Goal: Information Seeking & Learning: Learn about a topic

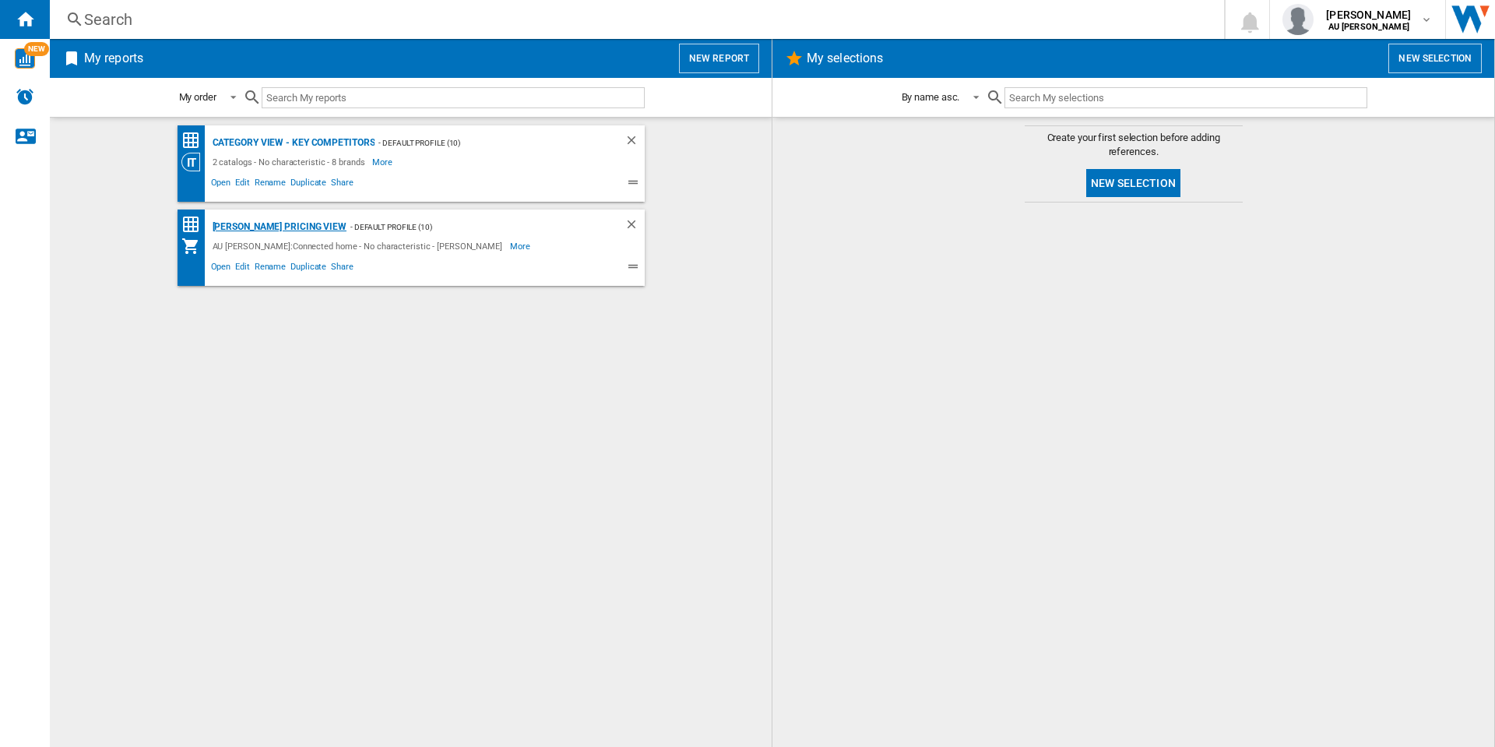
click at [266, 226] on div "[PERSON_NAME] Pricing View" at bounding box center [278, 226] width 138 height 19
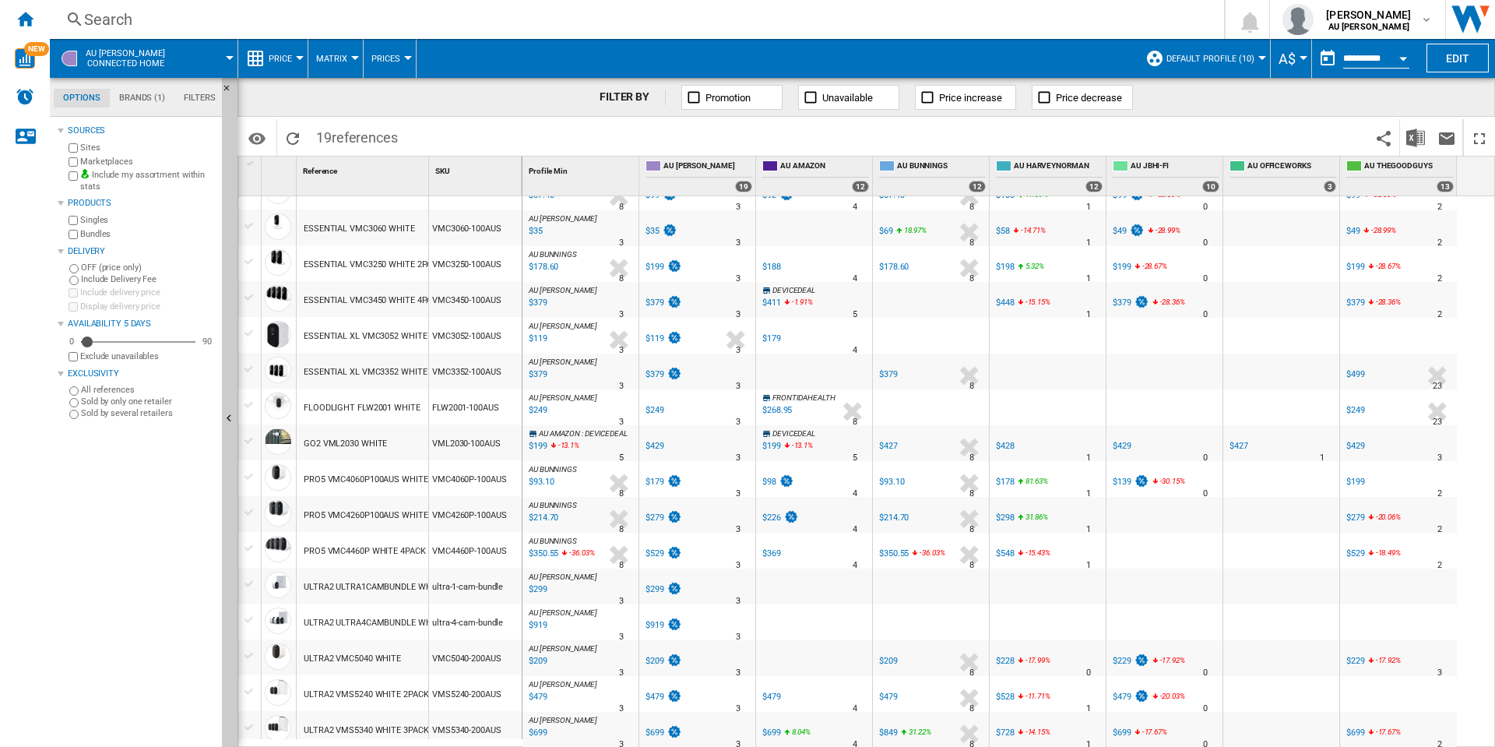
click at [766, 480] on div "$98" at bounding box center [769, 482] width 14 height 10
click at [377, 481] on div "PRO5 VMC4060P100AUS WHITE" at bounding box center [366, 480] width 125 height 36
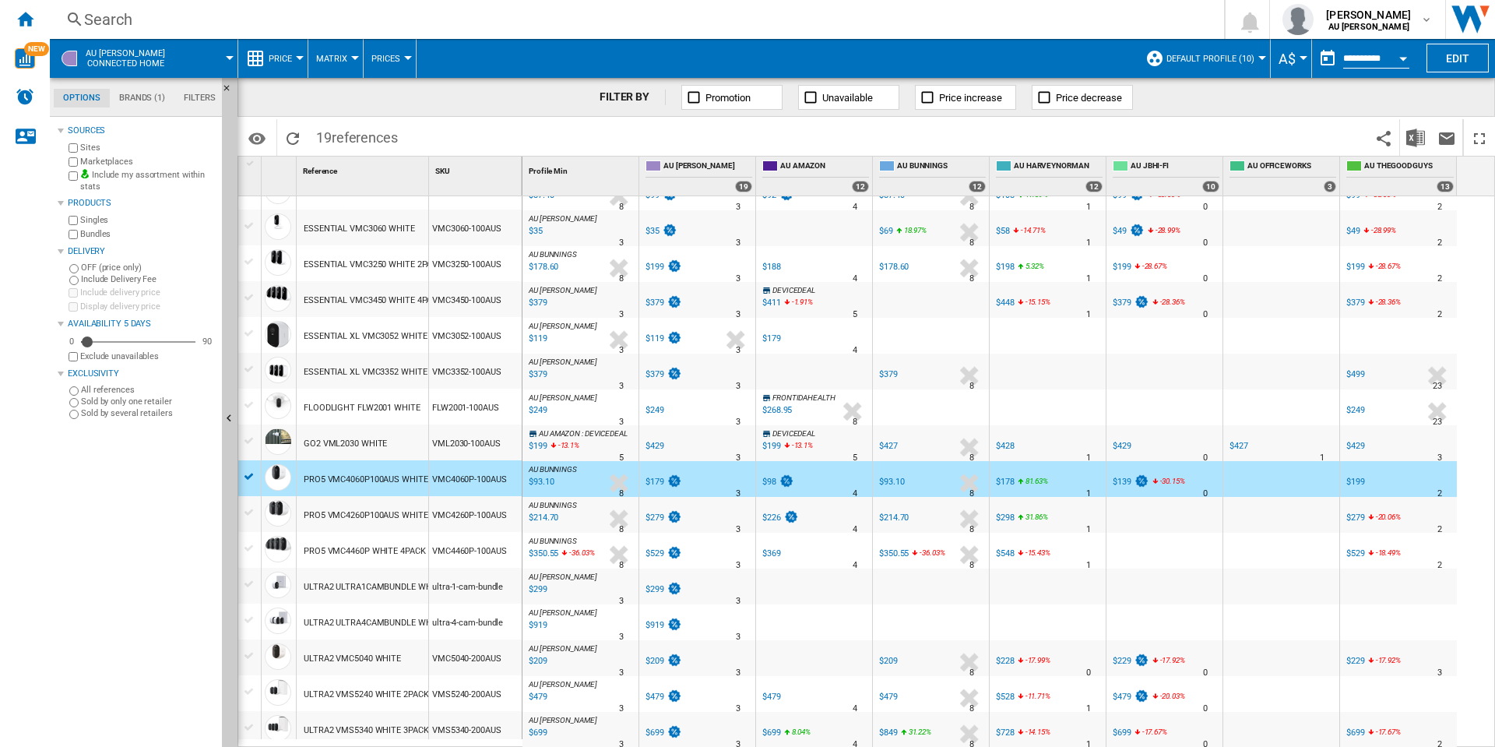
click at [482, 480] on div "VMC4060P-100AUS" at bounding box center [475, 478] width 93 height 36
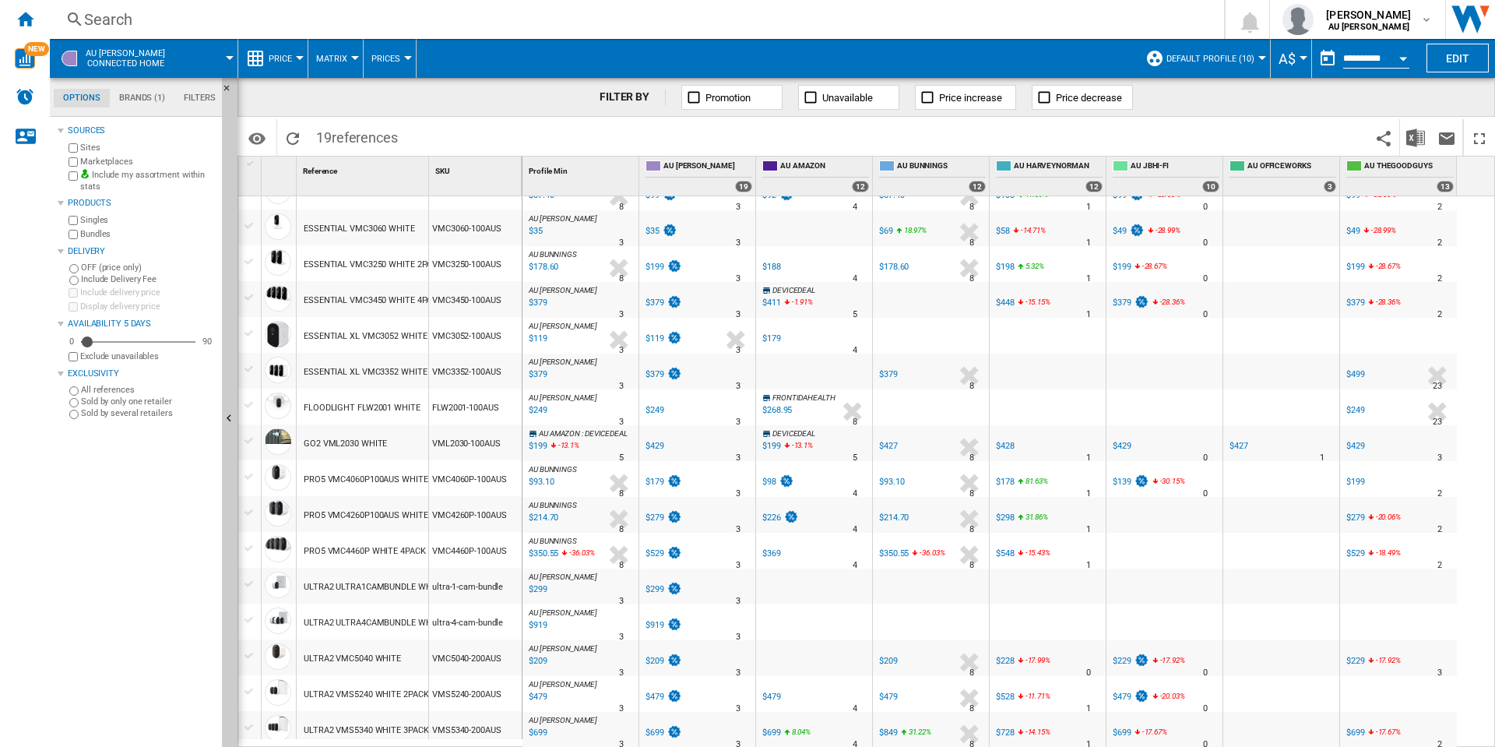
click at [487, 476] on div "VMC4060P-100AUS" at bounding box center [475, 478] width 93 height 36
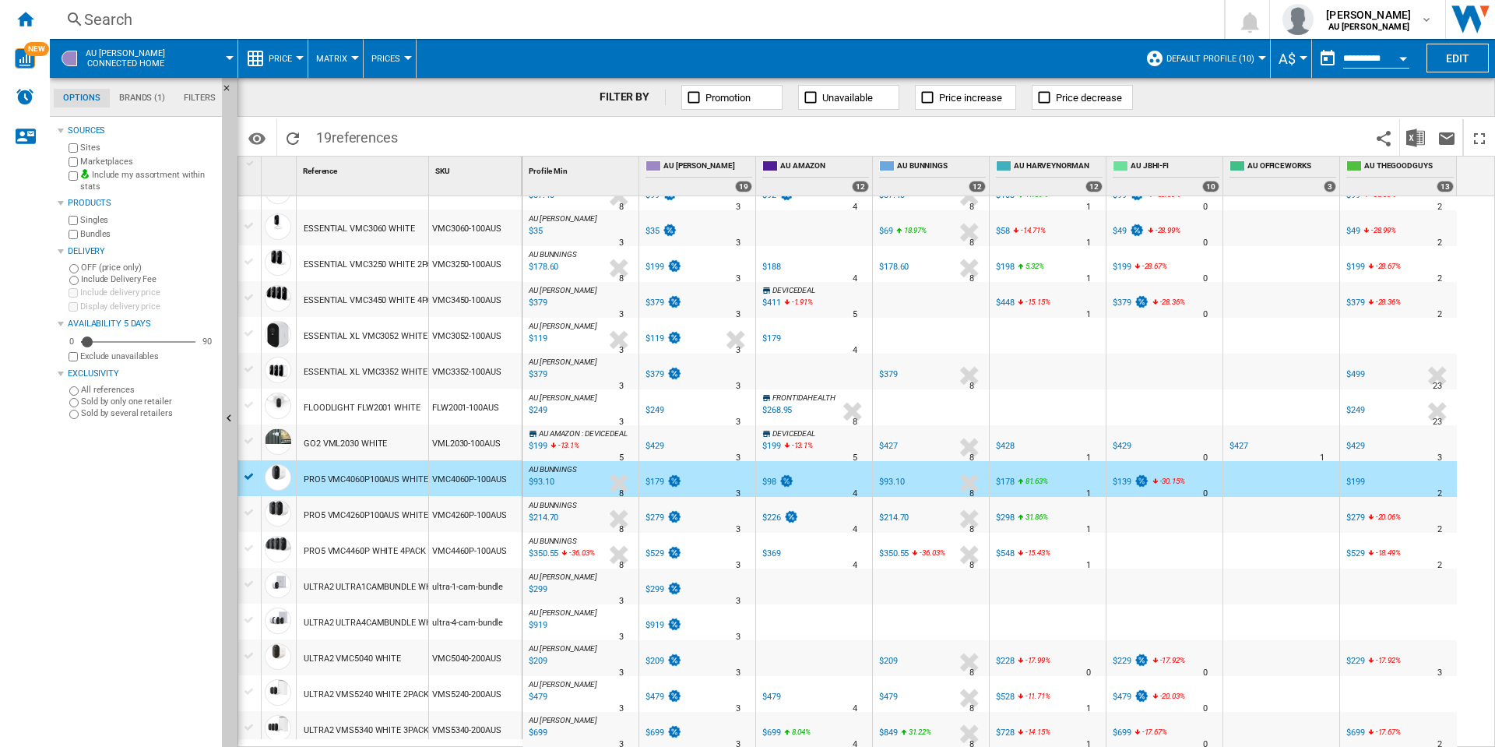
click at [487, 476] on div "VMC4060P-100AUS" at bounding box center [475, 478] width 93 height 36
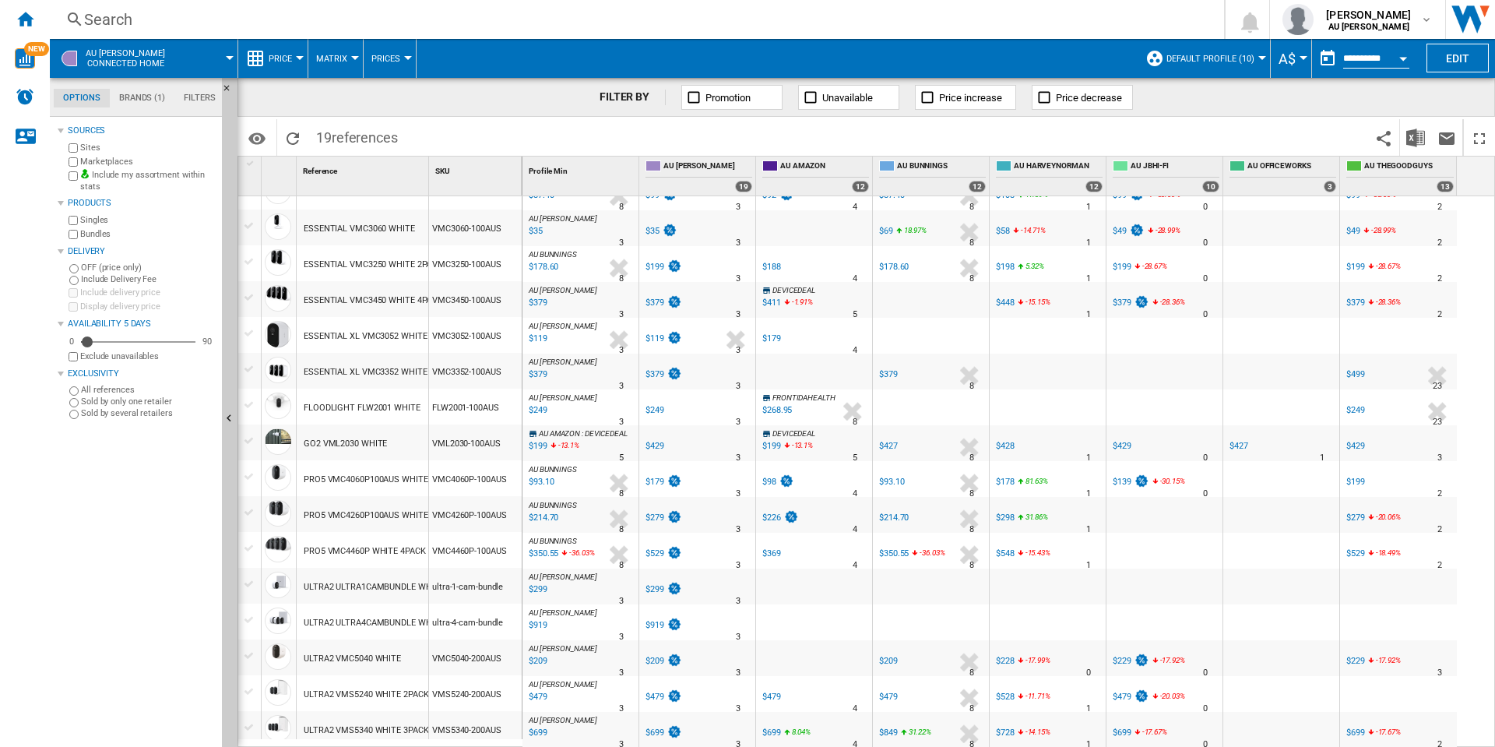
click at [487, 476] on div "VMC4060P-100AUS" at bounding box center [475, 478] width 93 height 36
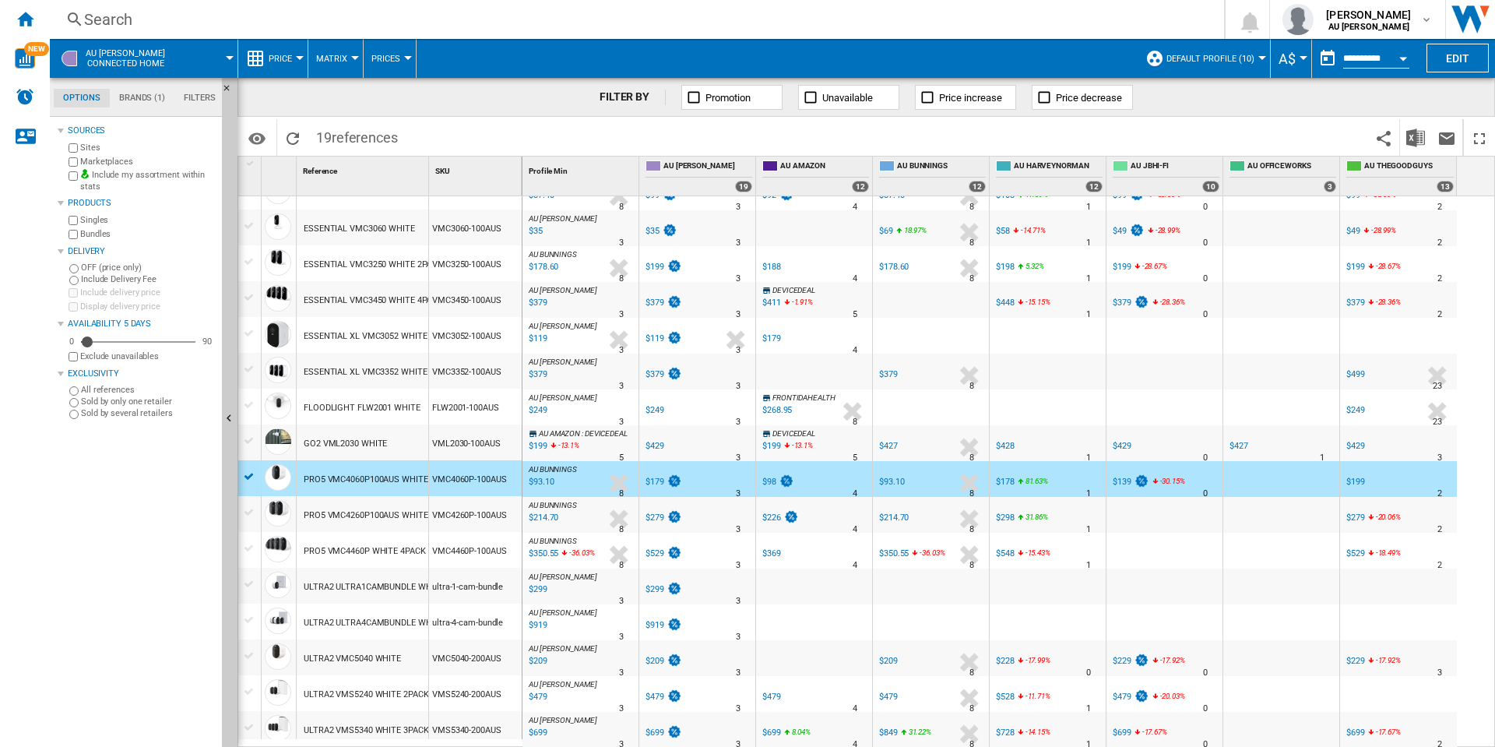
click at [487, 476] on div "VMC4060P-100AUS" at bounding box center [475, 478] width 93 height 36
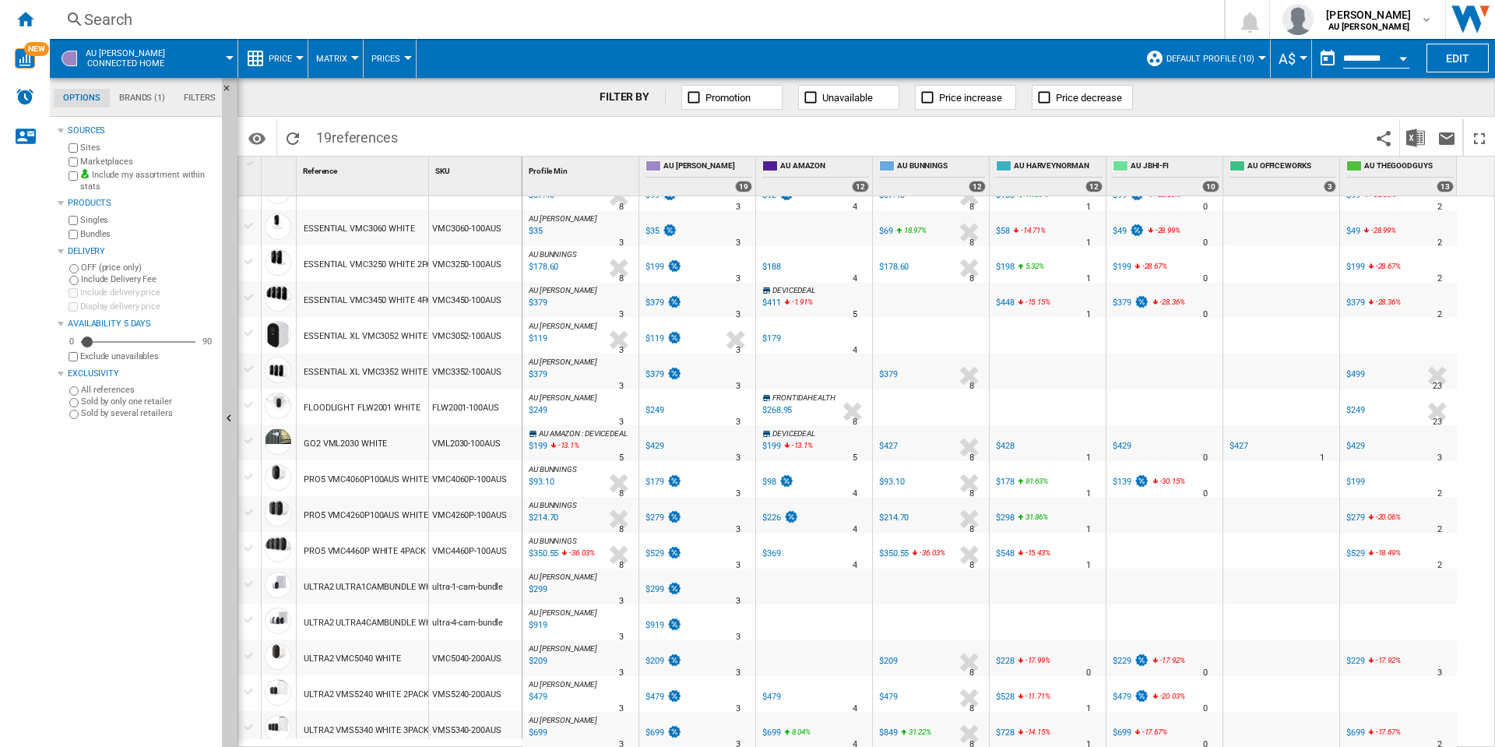
click at [487, 476] on div "VMC4060P-100AUS" at bounding box center [475, 478] width 93 height 36
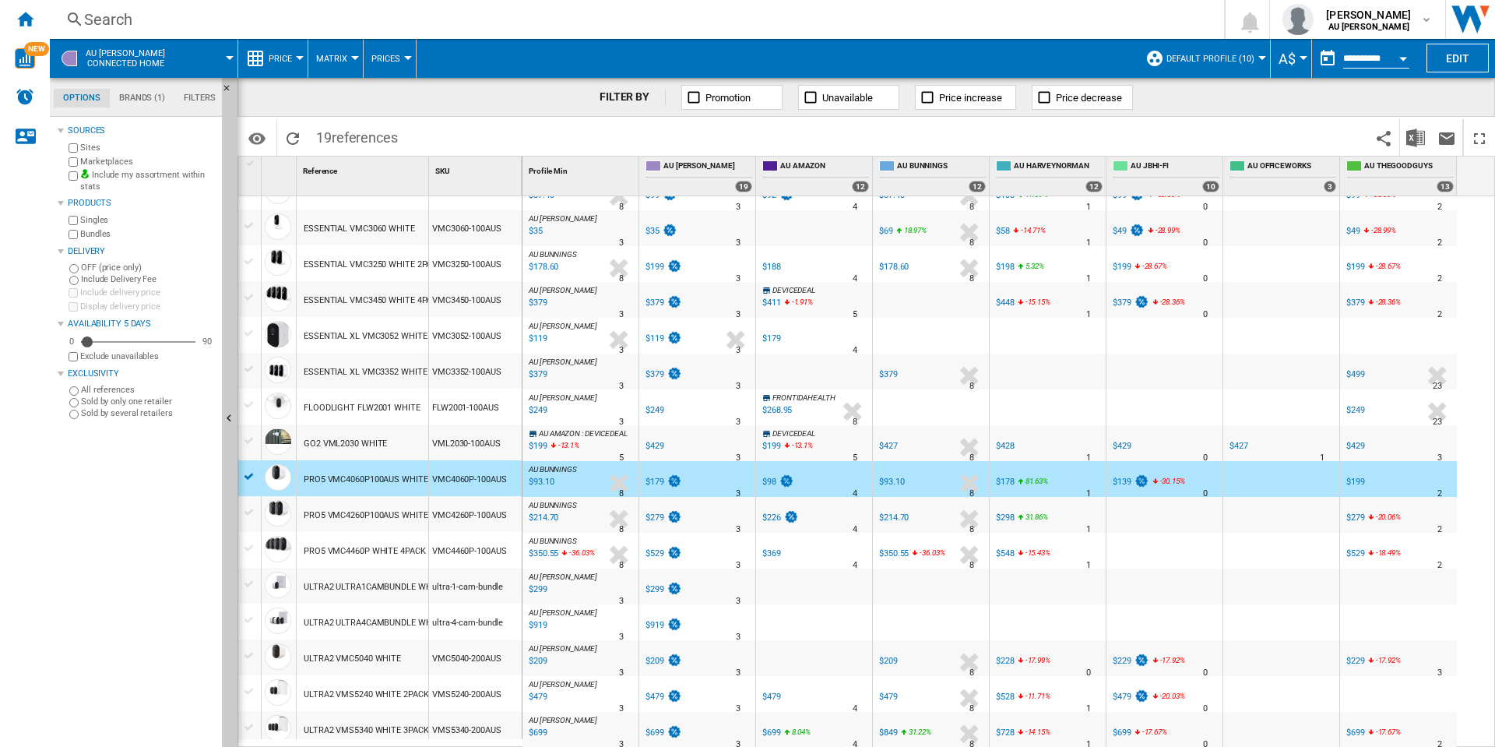
click at [476, 478] on div "VMC4060P-100AUS" at bounding box center [475, 478] width 93 height 36
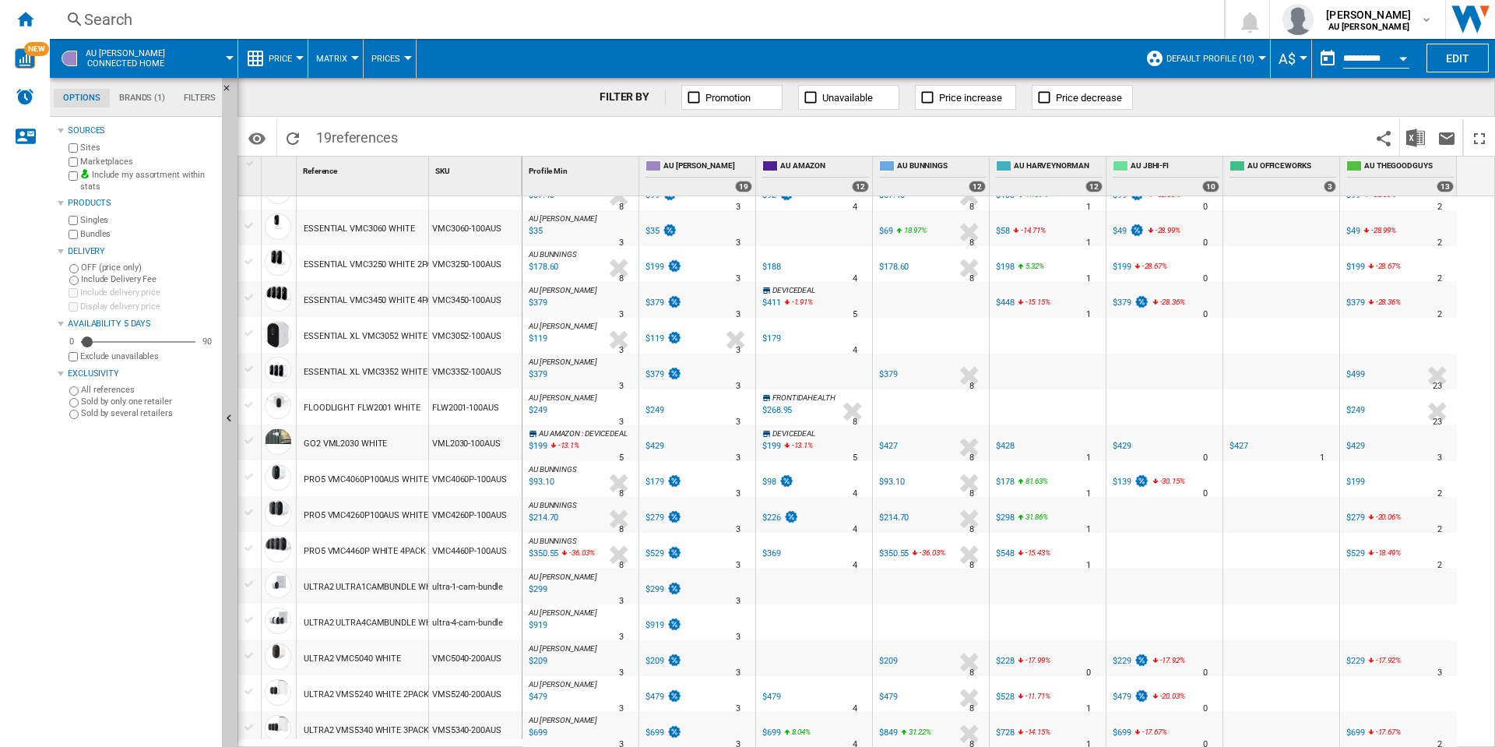
click at [476, 478] on div "VMC4060P-100AUS" at bounding box center [475, 478] width 93 height 36
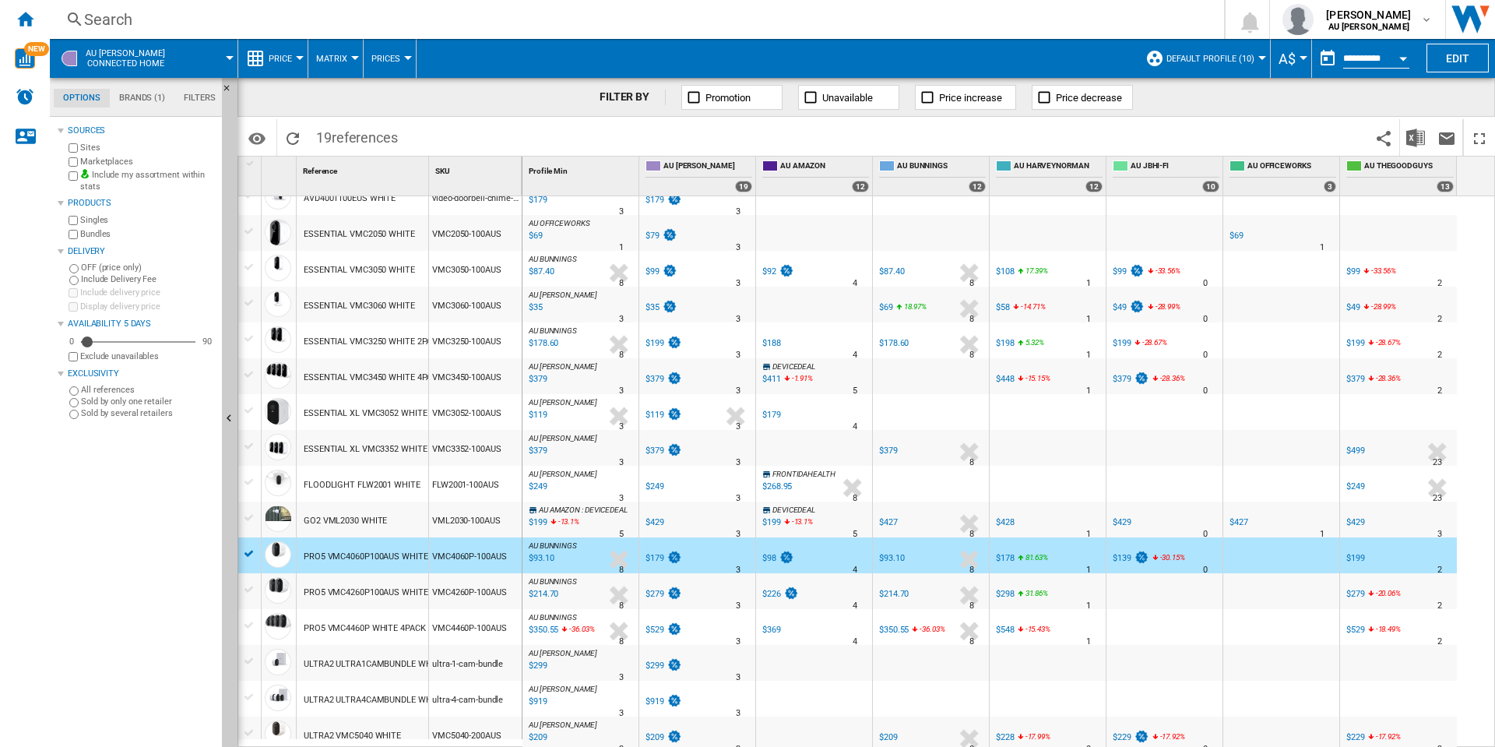
scroll to position [76, 0]
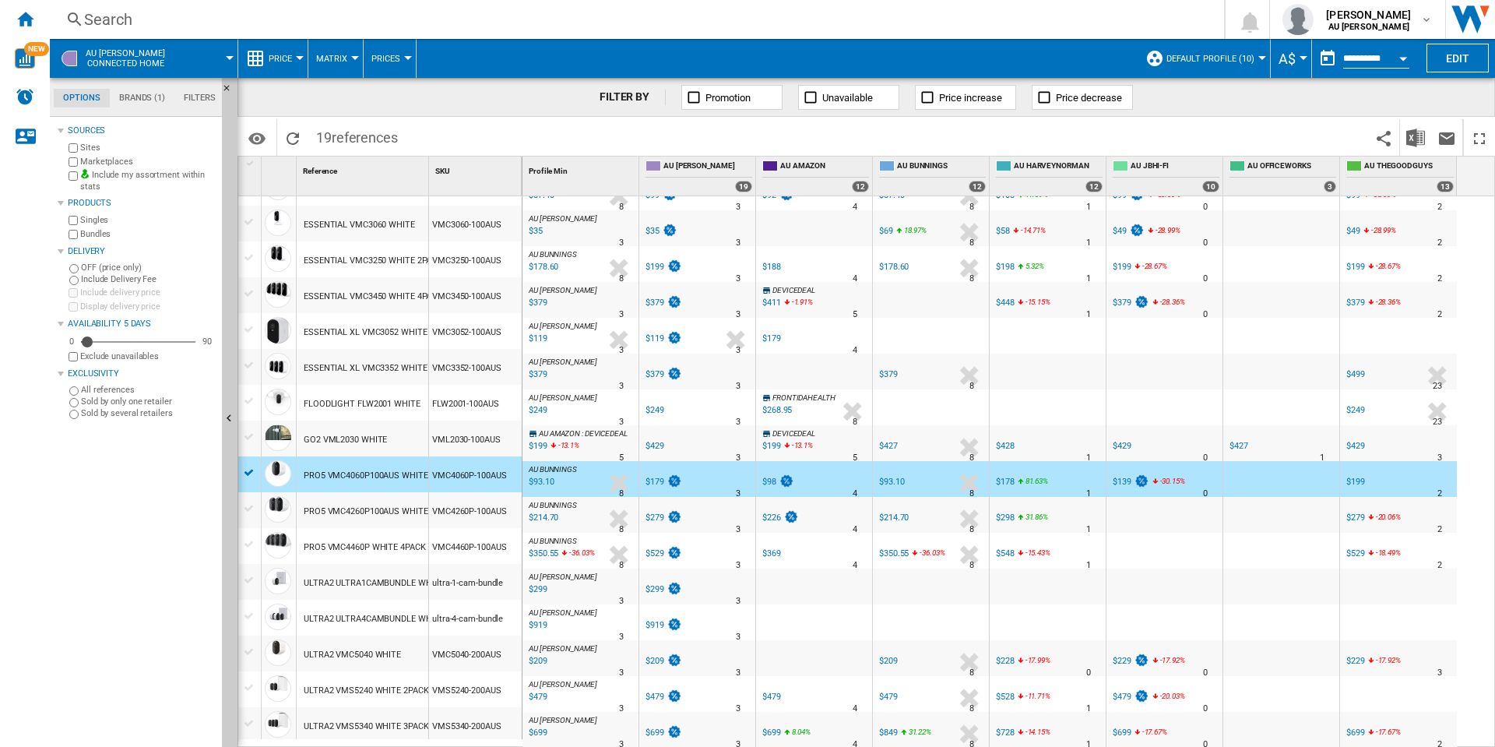
click at [394, 474] on div "PRO5 VMC4060P100AUS WHITE" at bounding box center [366, 476] width 125 height 36
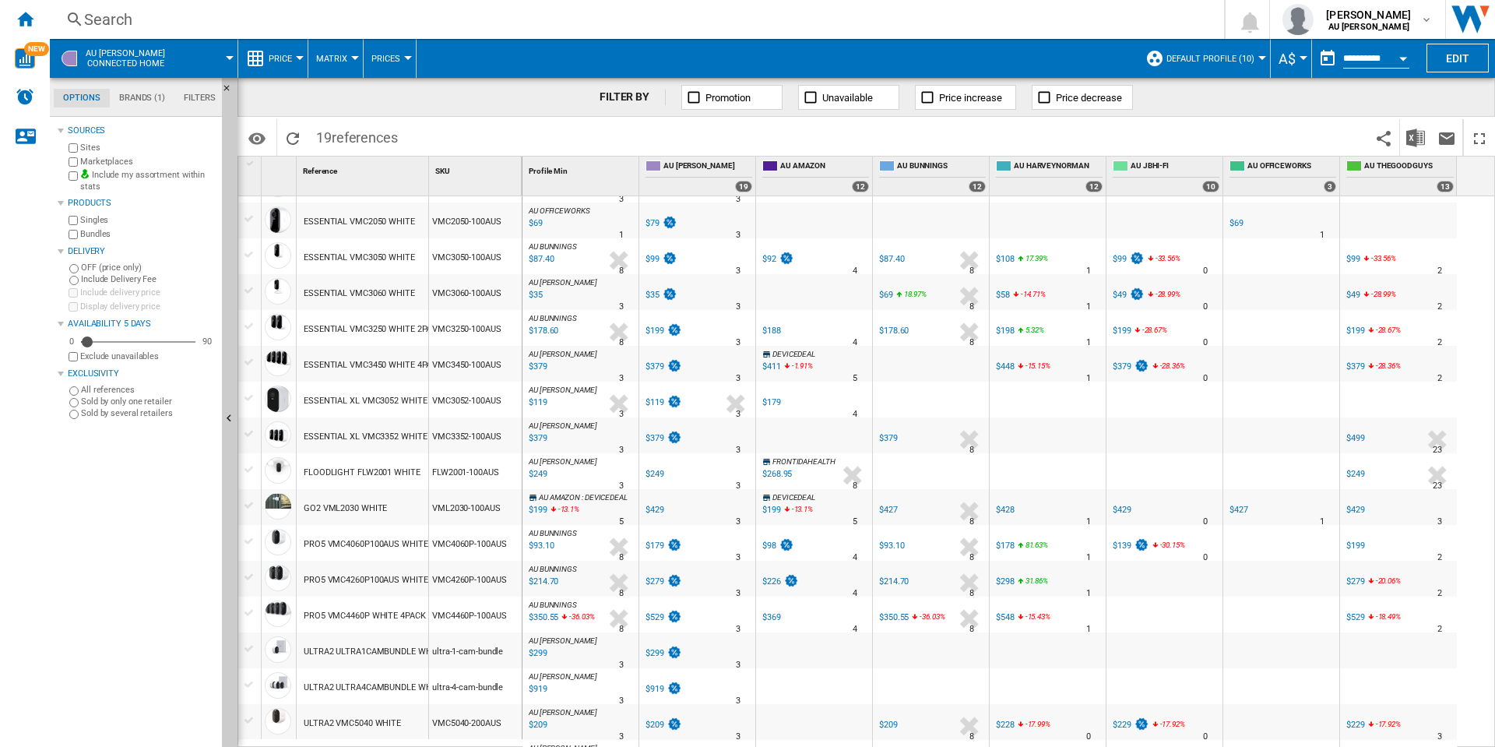
click at [400, 541] on div "PRO5 VMC4060P100AUS WHITE" at bounding box center [366, 544] width 125 height 36
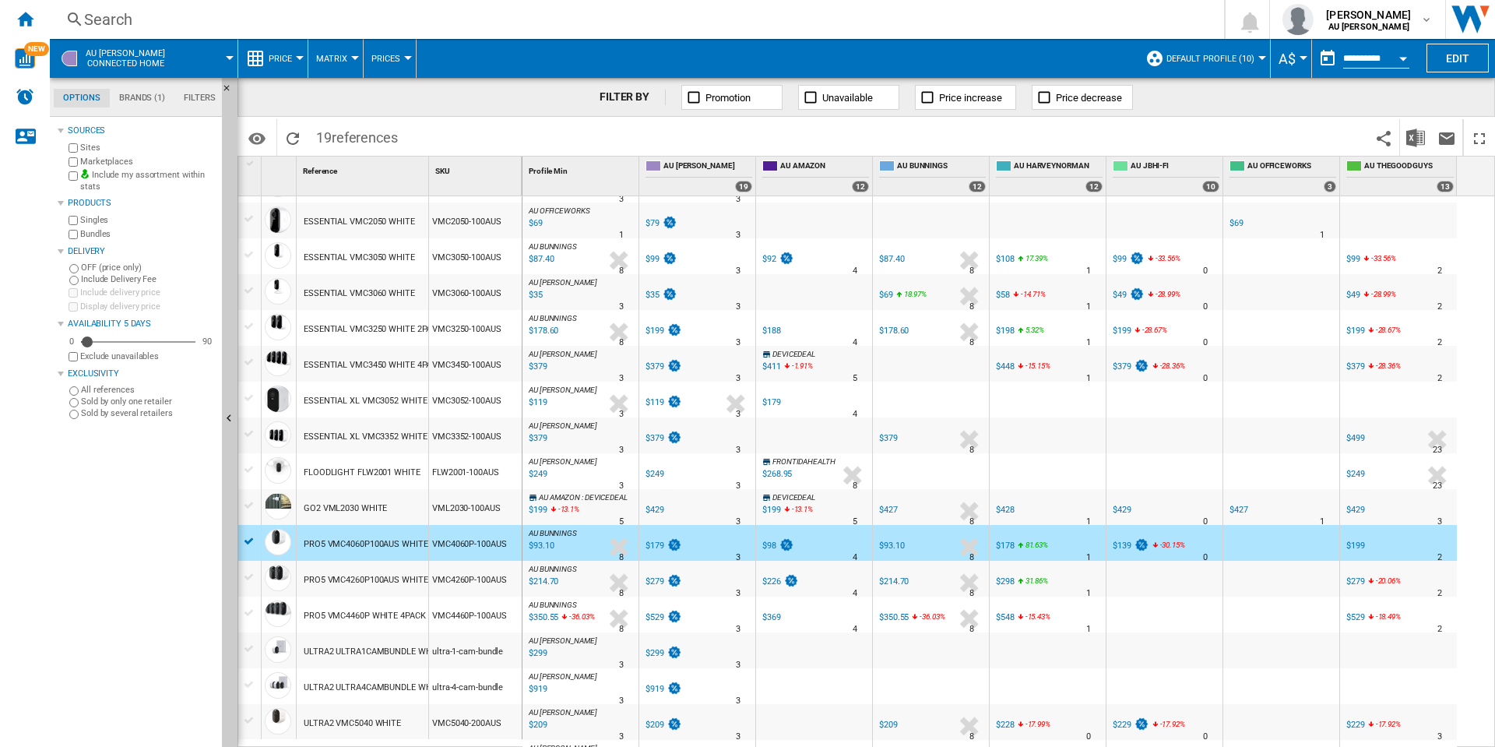
click at [400, 540] on div "PRO5 VMC4060P100AUS WHITE" at bounding box center [366, 544] width 125 height 36
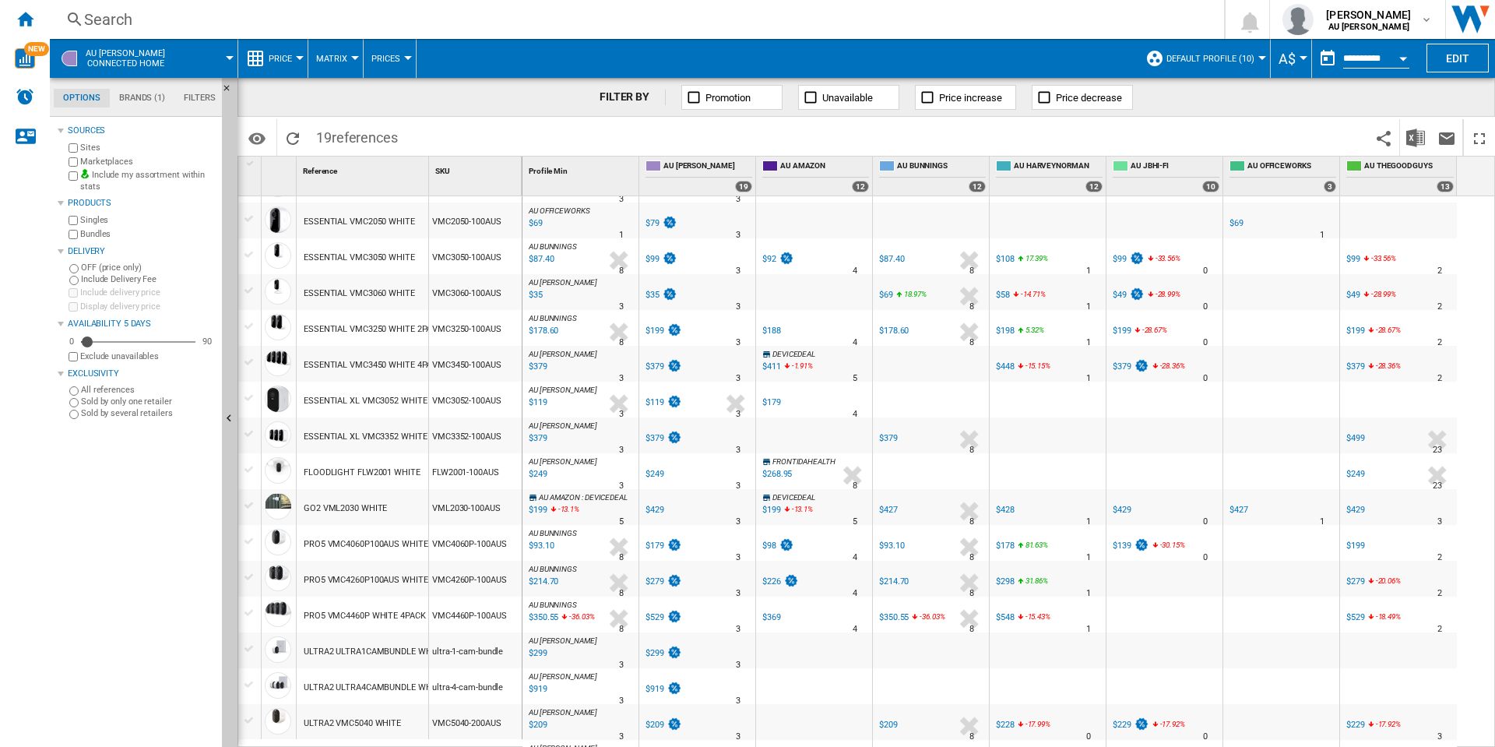
click at [400, 540] on div "PRO5 VMC4060P100AUS WHITE" at bounding box center [366, 544] width 125 height 36
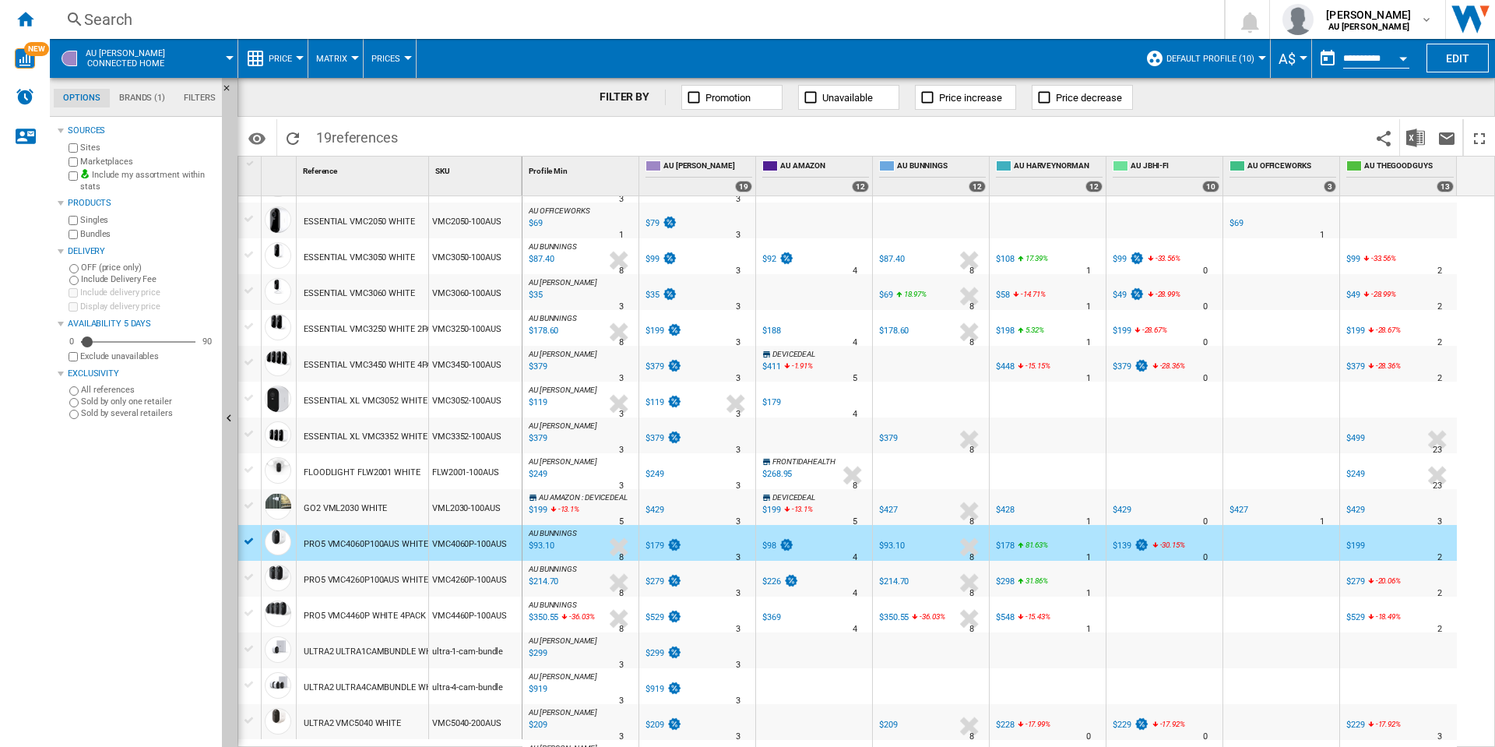
click at [400, 540] on div "PRO5 VMC4060P100AUS WHITE" at bounding box center [366, 544] width 125 height 36
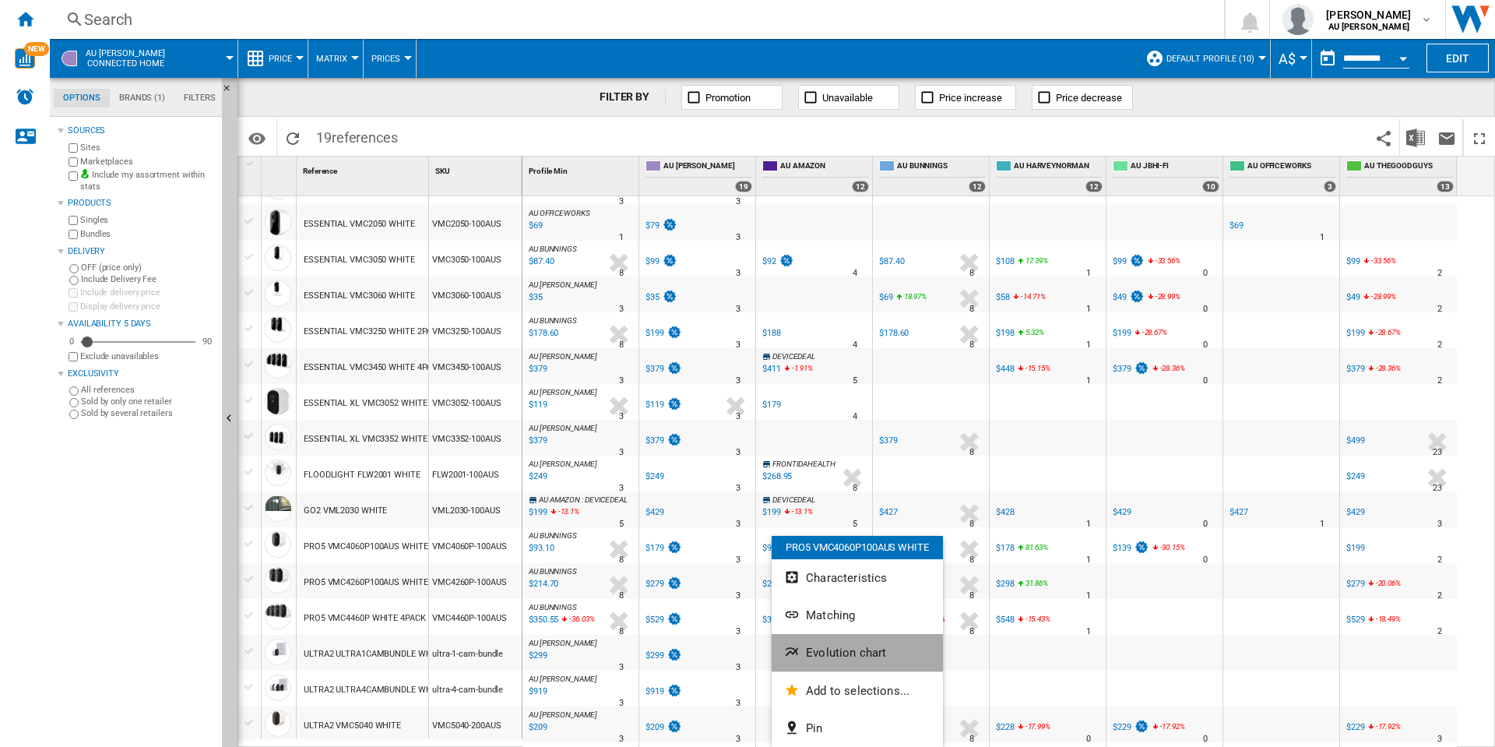
click at [858, 654] on span "Evolution chart" at bounding box center [846, 653] width 80 height 14
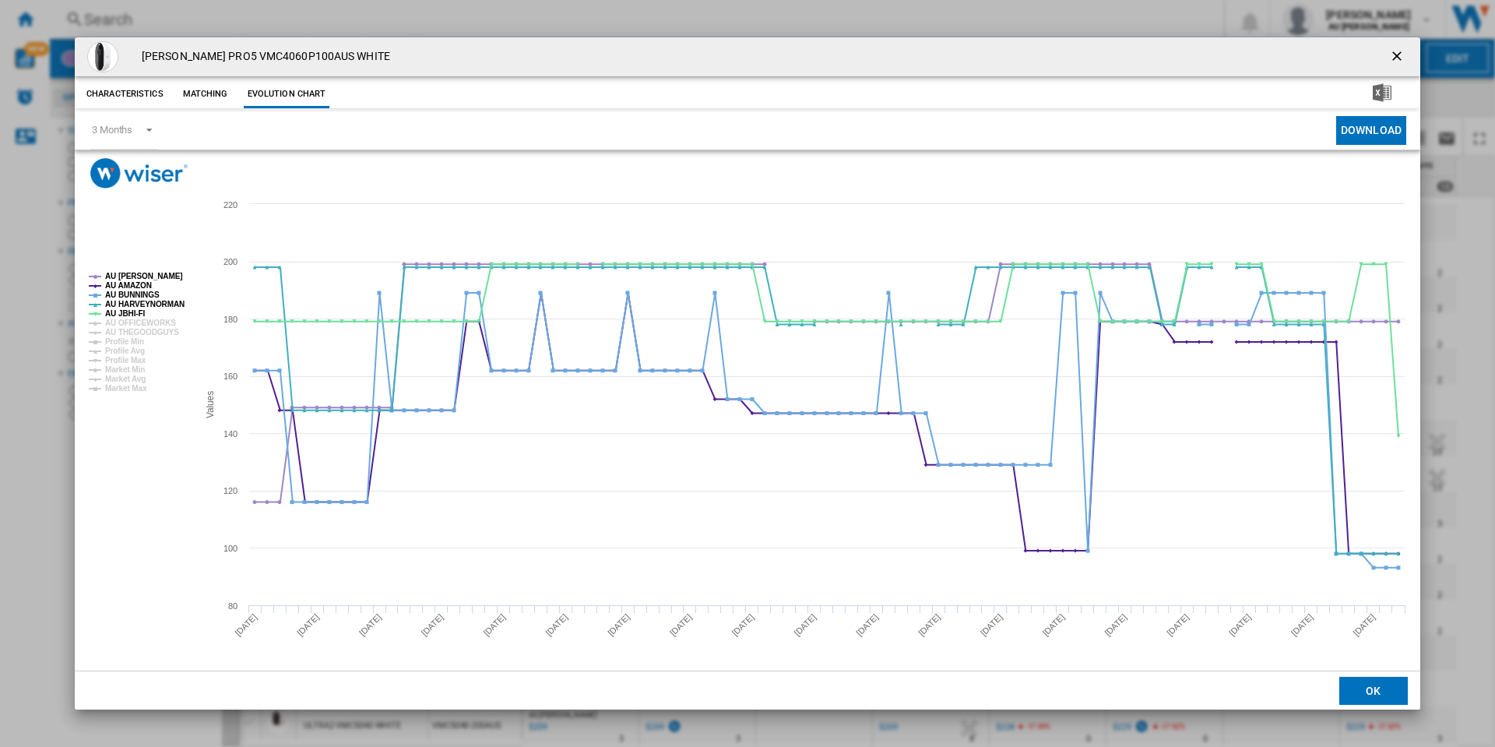
click at [217, 95] on button "Matching" at bounding box center [205, 94] width 69 height 28
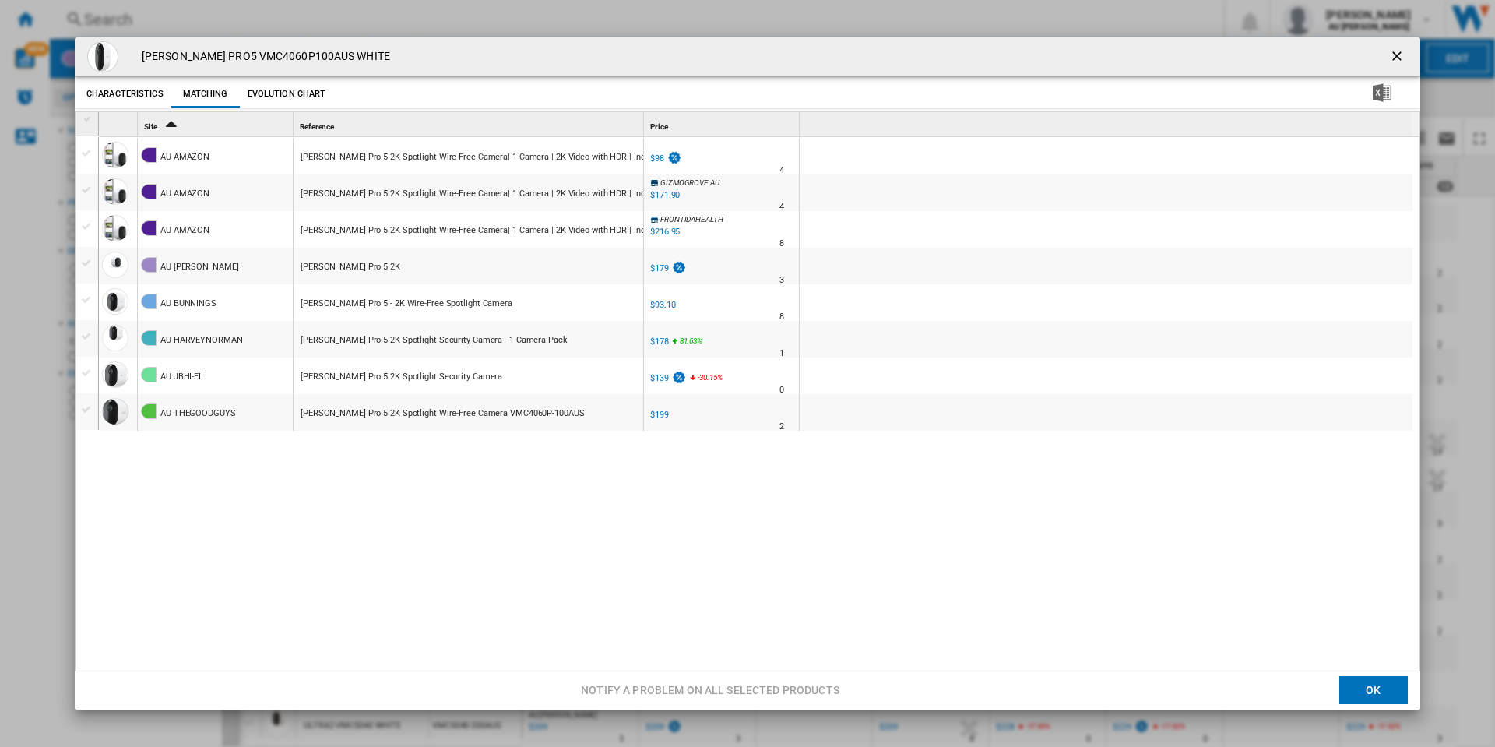
click at [659, 158] on div "$98" at bounding box center [657, 158] width 14 height 10
click at [1398, 51] on ng-md-icon "getI18NText('BUTTONS.CLOSE_DIALOG')" at bounding box center [1398, 57] width 19 height 19
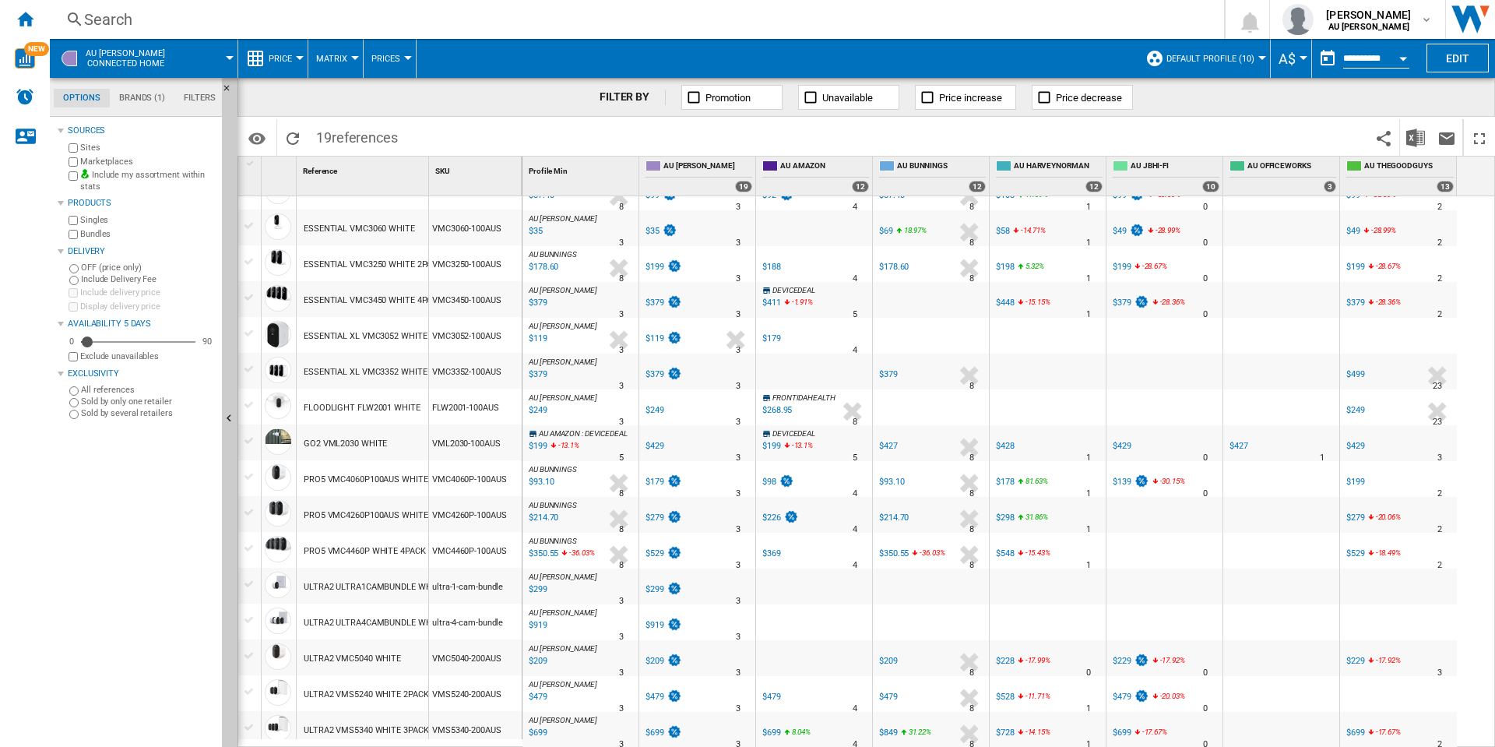
scroll to position [150, 0]
click at [774, 512] on div "$226" at bounding box center [771, 517] width 19 height 10
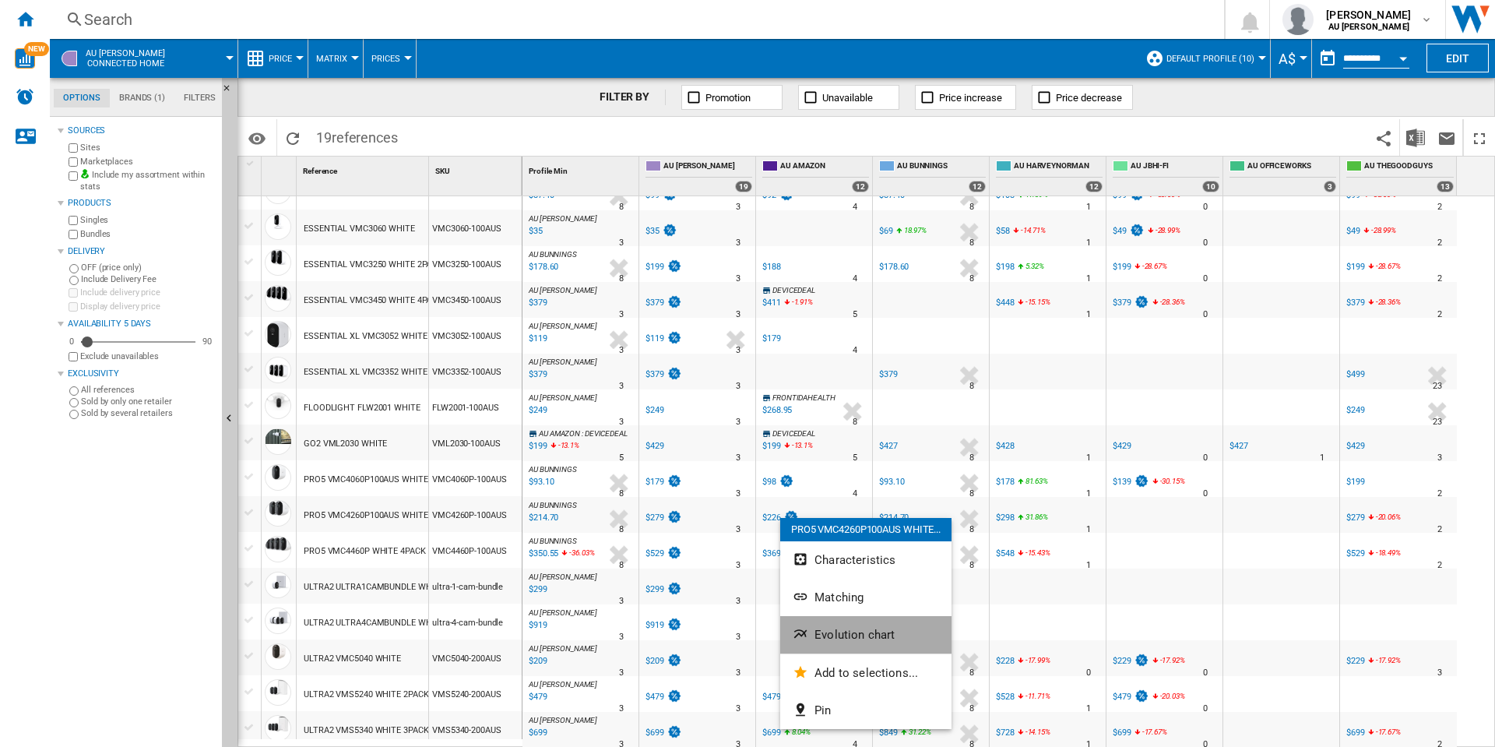
click at [836, 630] on span "Evolution chart" at bounding box center [854, 635] width 80 height 14
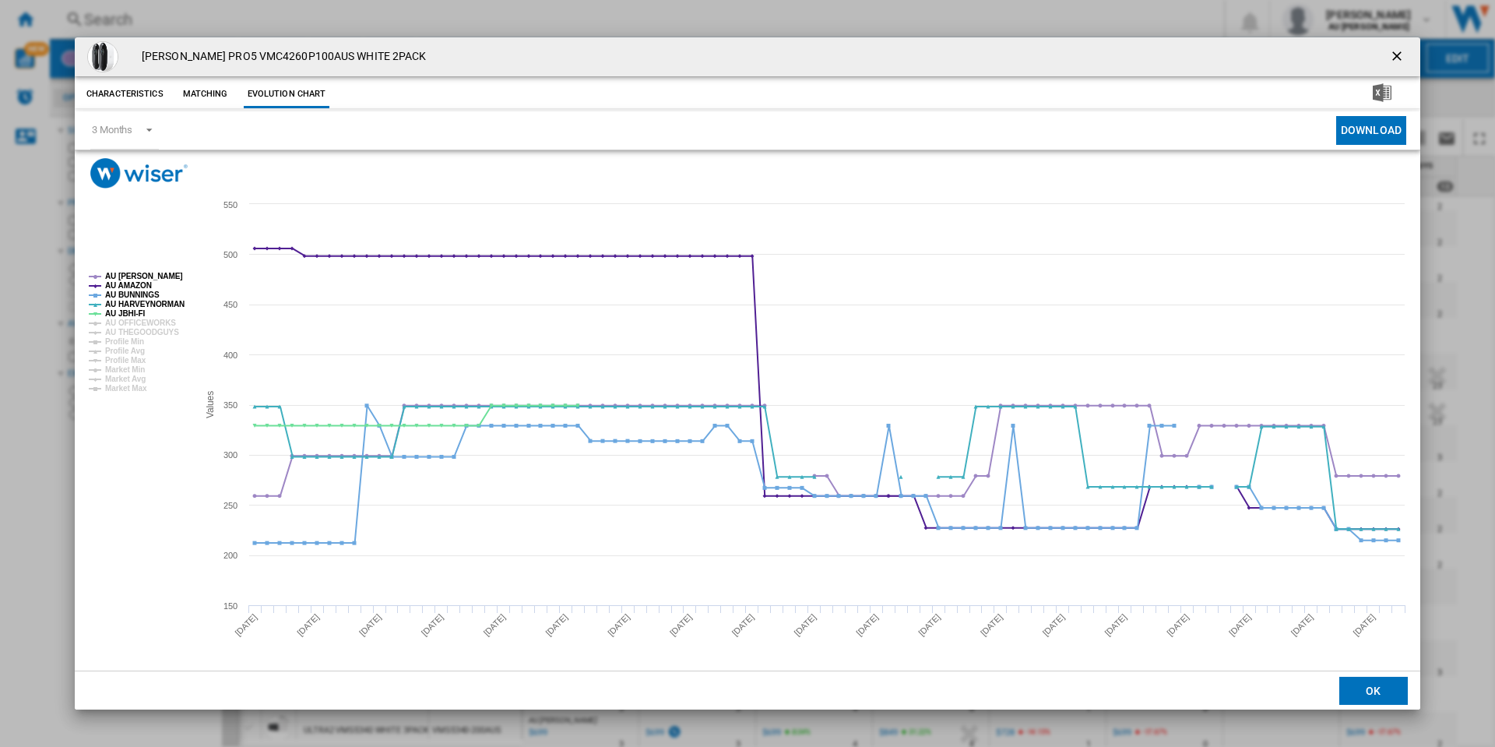
click at [1398, 57] on ng-md-icon "getI18NText('BUTTONS.CLOSE_DIALOG')" at bounding box center [1398, 57] width 19 height 19
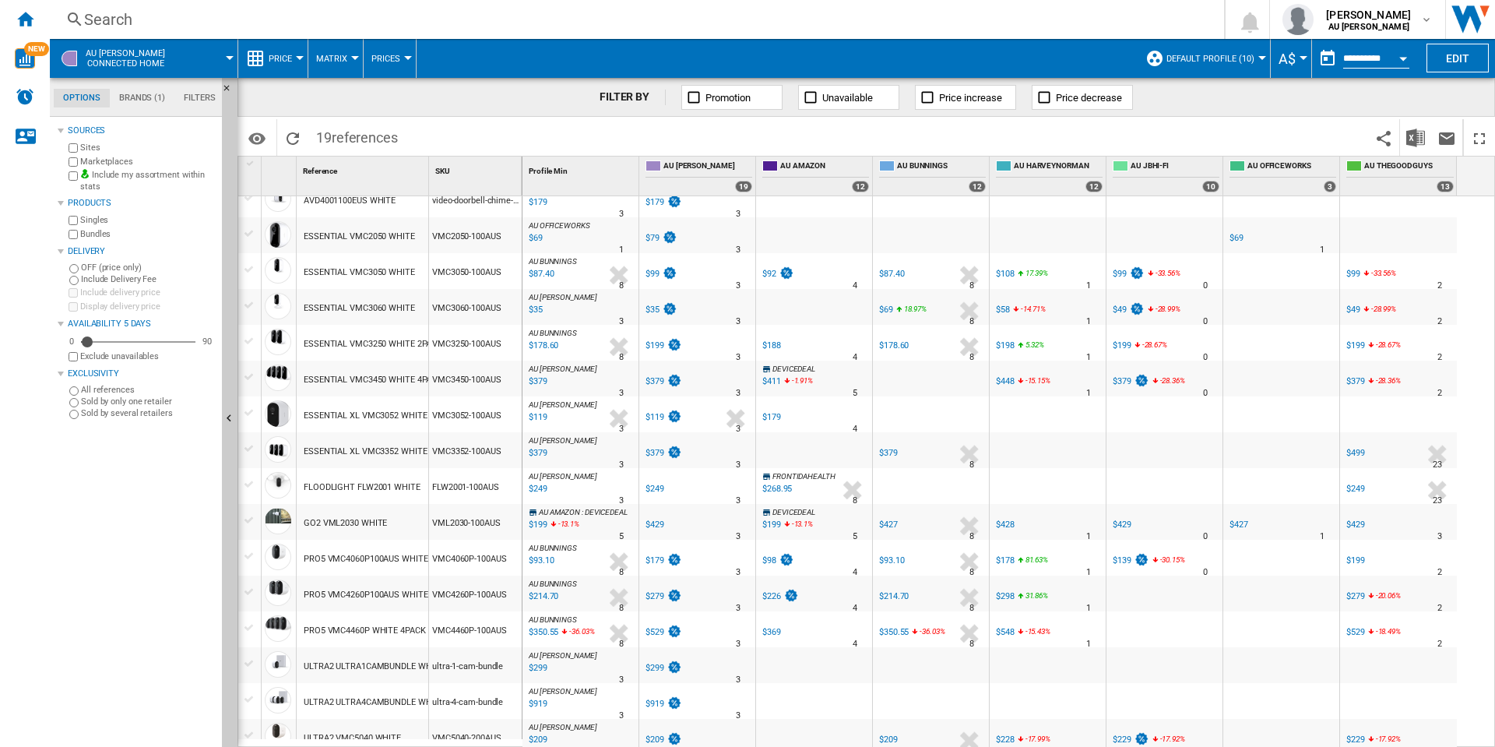
scroll to position [43, 0]
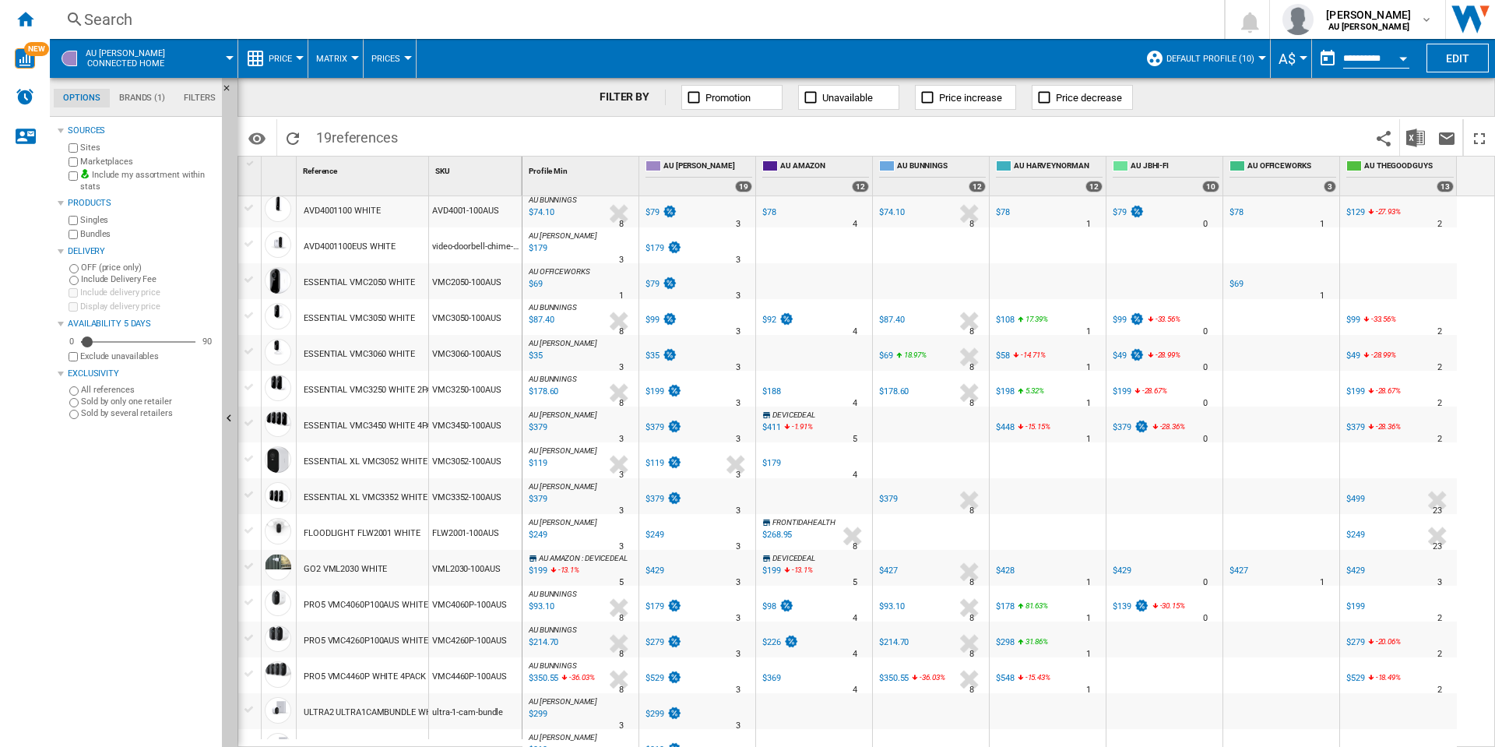
click at [467, 355] on div "VMC3060-100AUS" at bounding box center [475, 353] width 93 height 36
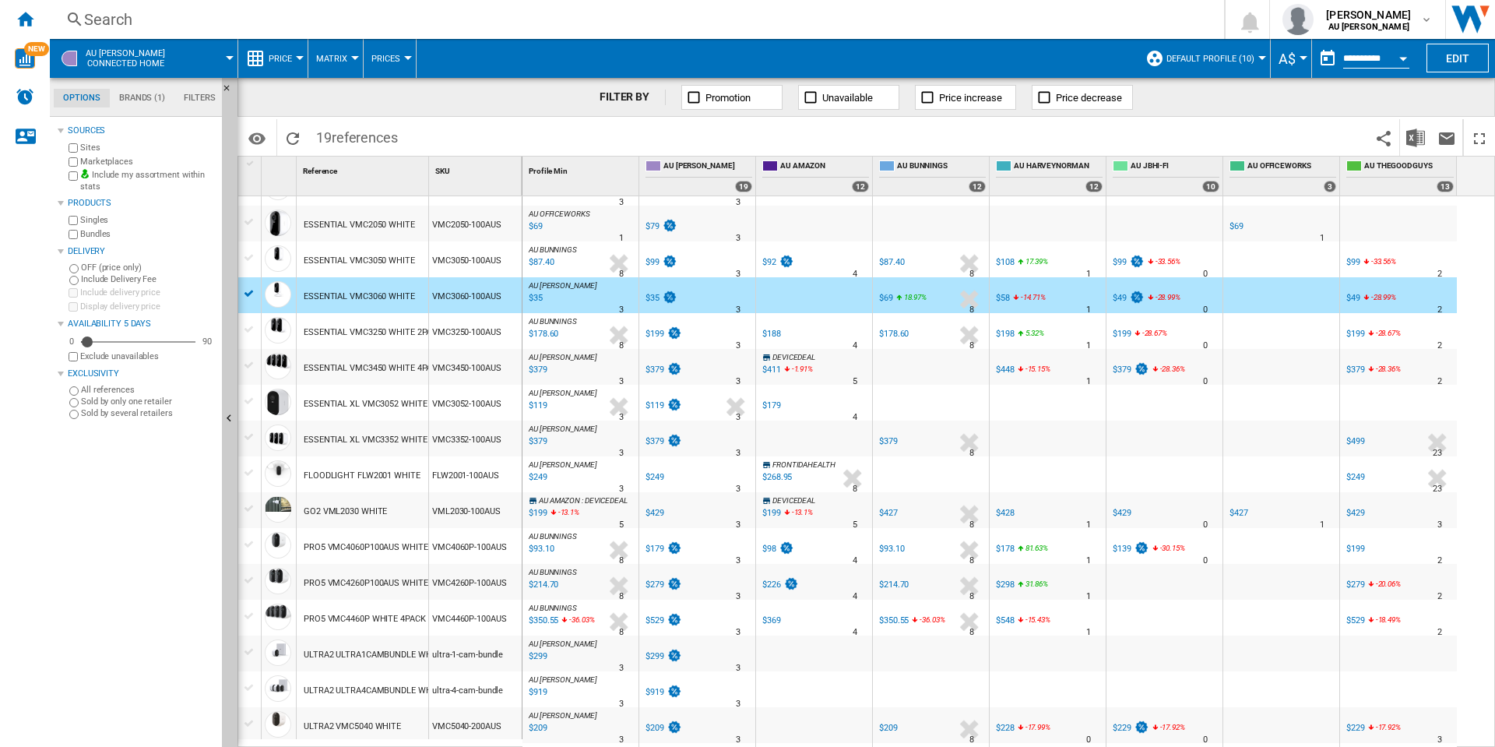
scroll to position [129, 0]
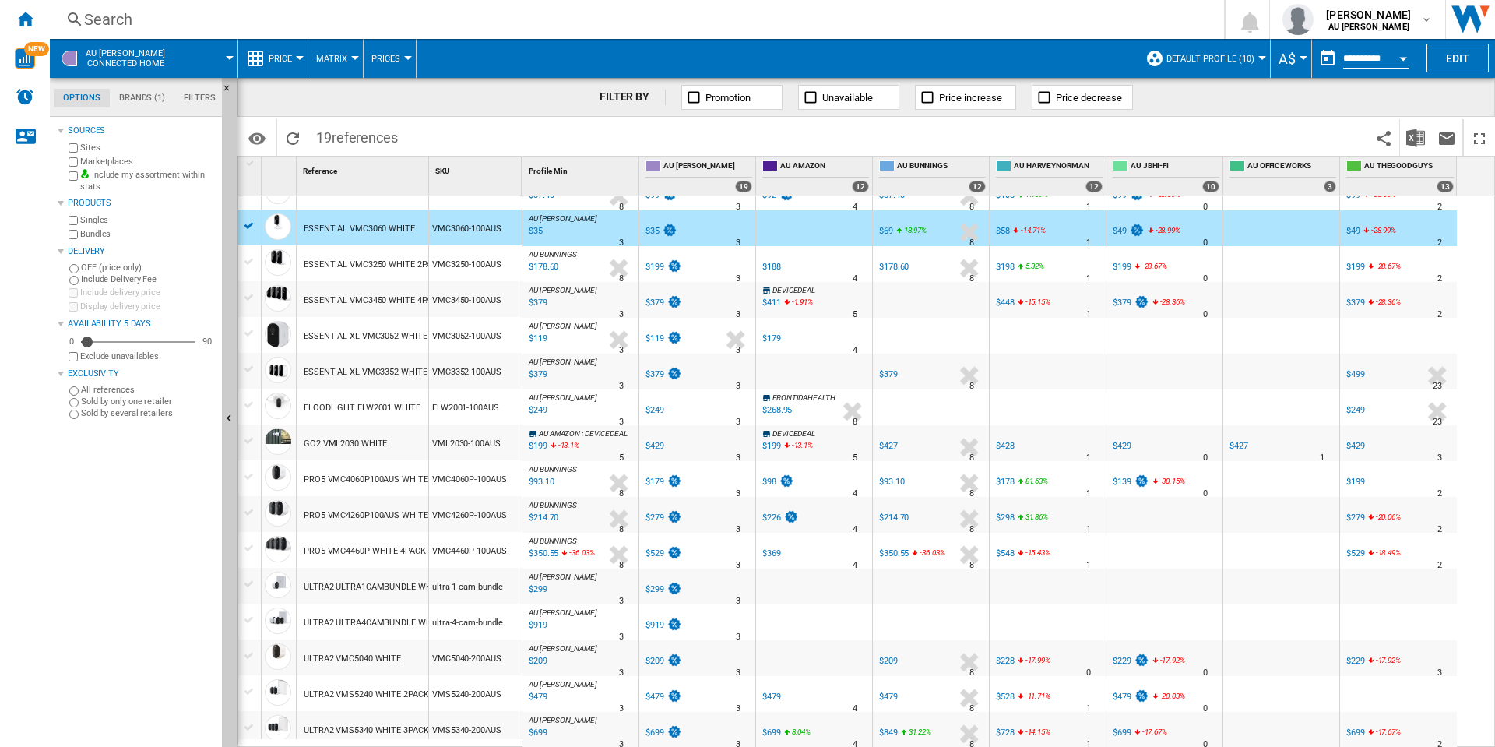
click at [807, 370] on div at bounding box center [814, 372] width 116 height 36
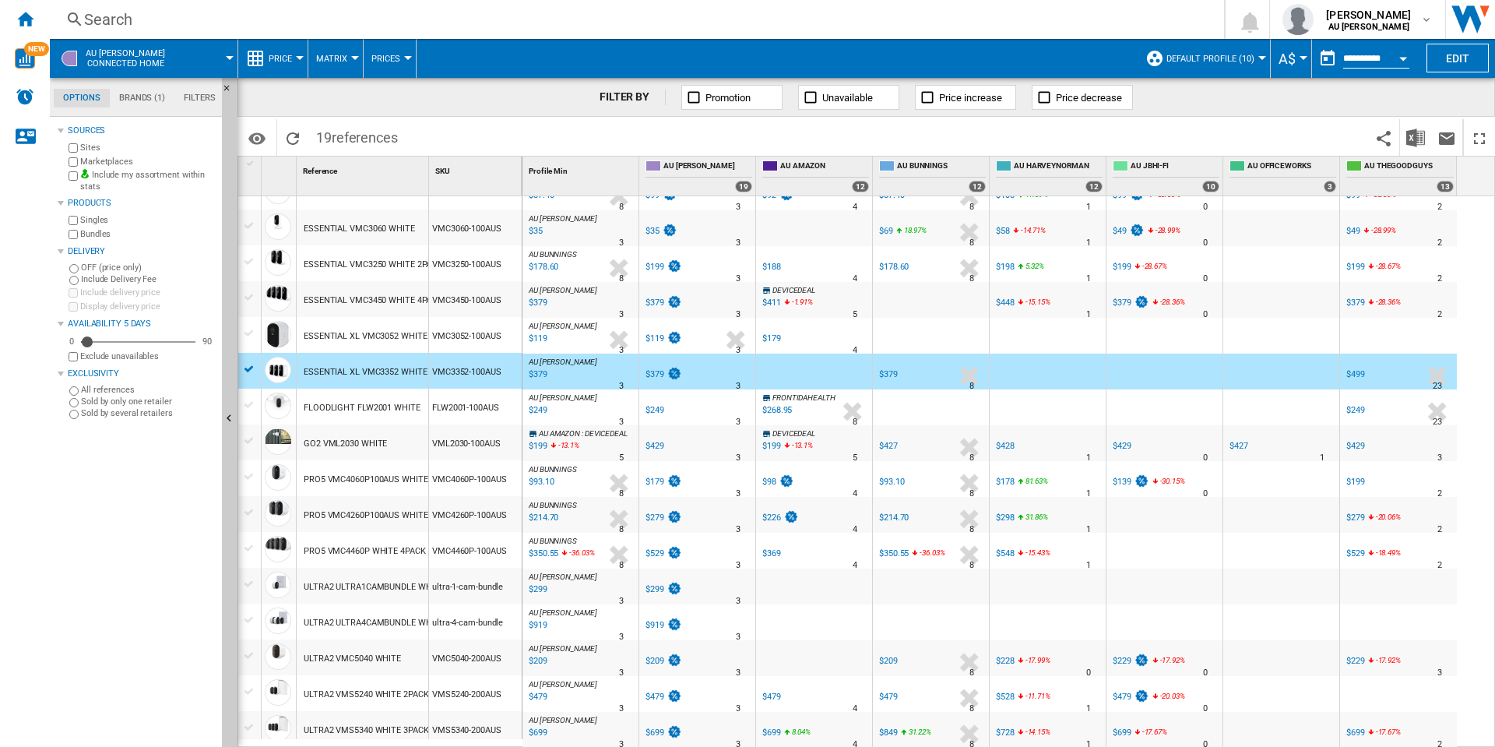
click at [589, 519] on div "AU BUNNINGS : AU BUNNINGS -23.0 % $214.70 % N/A 8 AU BUNNINGS : AU BUNNINGS" at bounding box center [581, 519] width 110 height 36
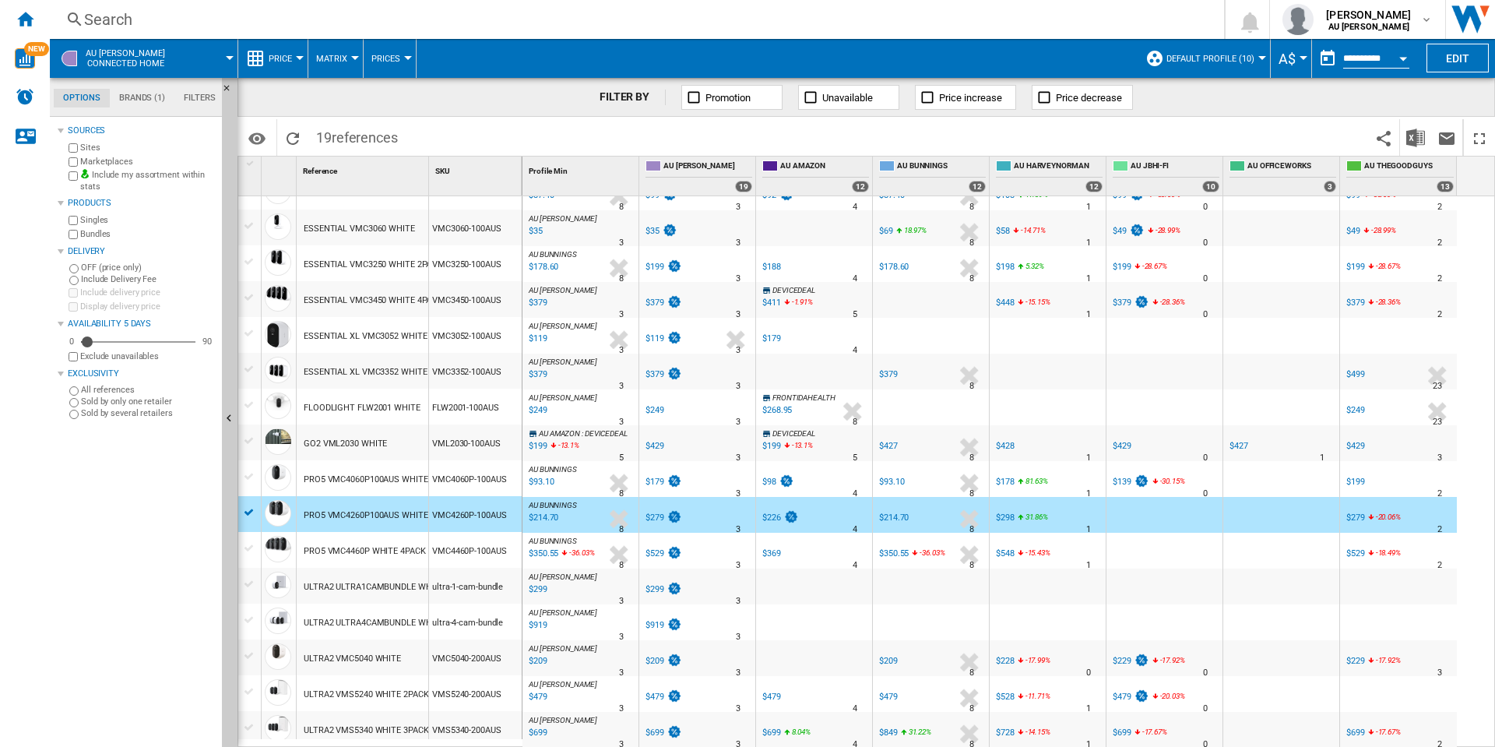
click at [1173, 361] on div at bounding box center [1164, 372] width 116 height 36
